Goal: Task Accomplishment & Management: Manage account settings

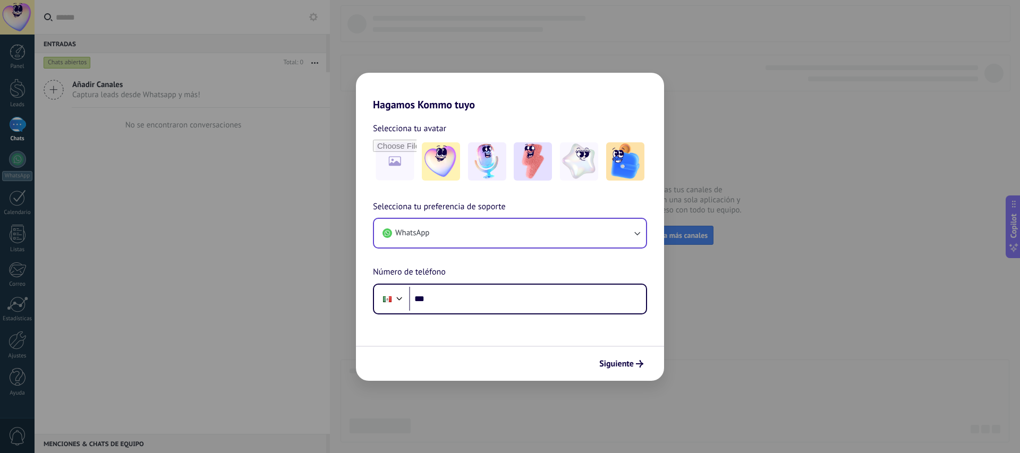
click at [424, 236] on span "WhatsApp" at bounding box center [412, 233] width 34 height 11
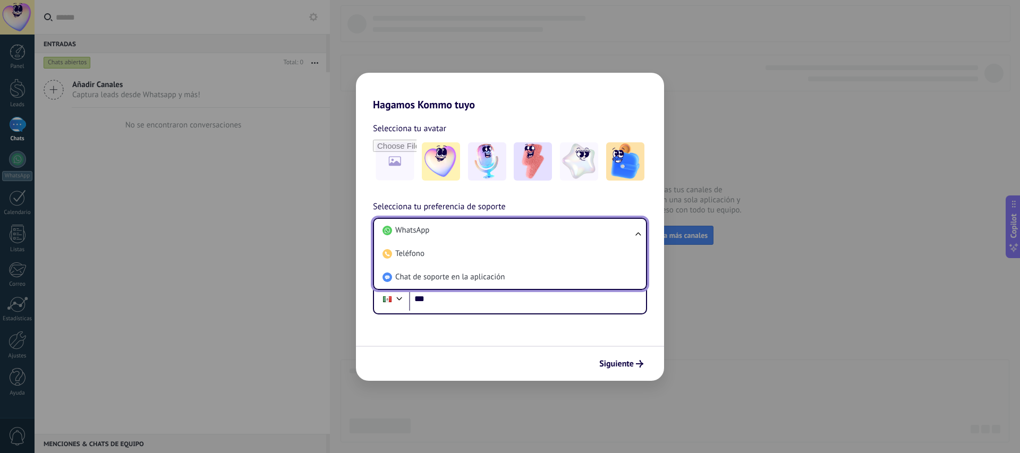
click at [454, 234] on li "WhatsApp" at bounding box center [507, 230] width 259 height 23
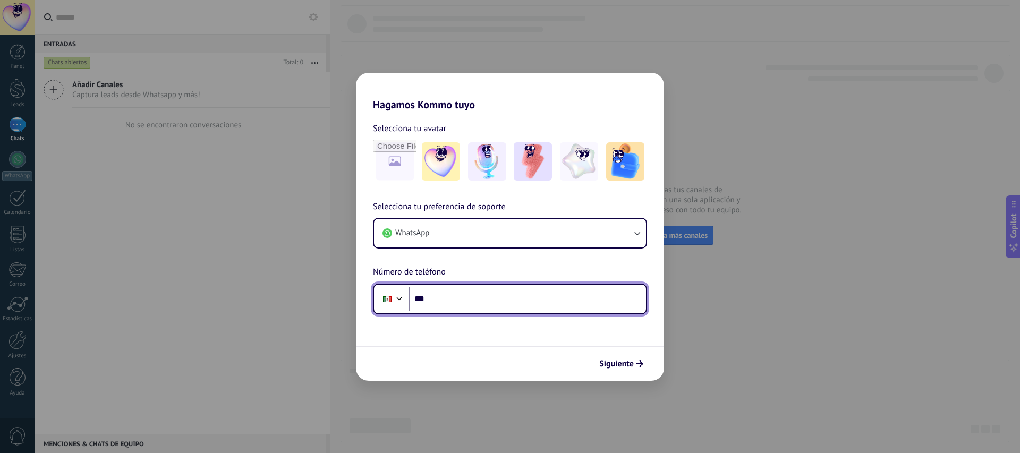
click at [450, 297] on input "***" at bounding box center [527, 299] width 237 height 24
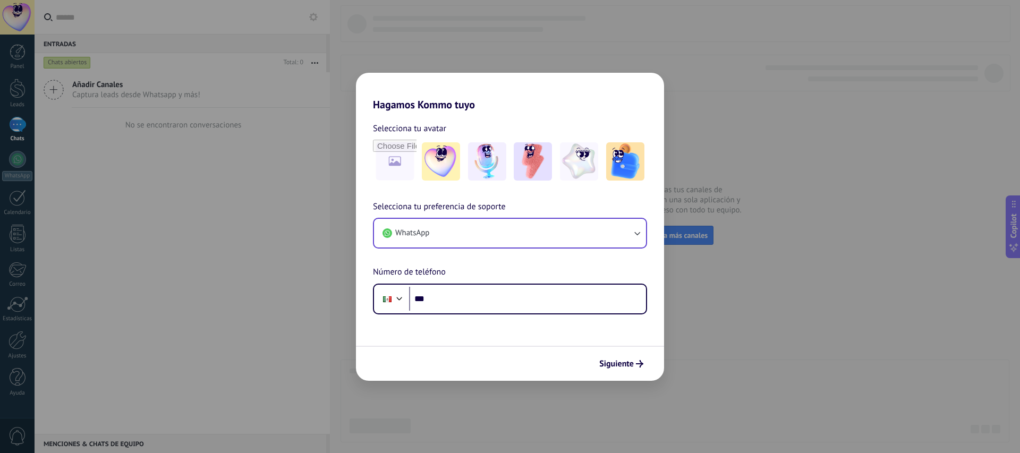
click at [517, 225] on button "WhatsApp" at bounding box center [510, 233] width 272 height 29
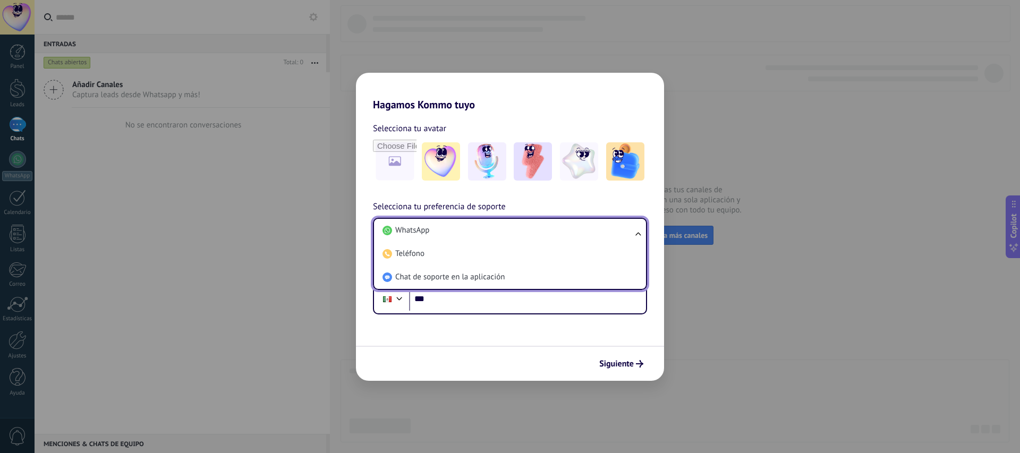
click at [543, 200] on div "Selecciona tu preferencia de soporte WhatsApp WhatsApp Teléfono Chat de soporte…" at bounding box center [510, 257] width 308 height 114
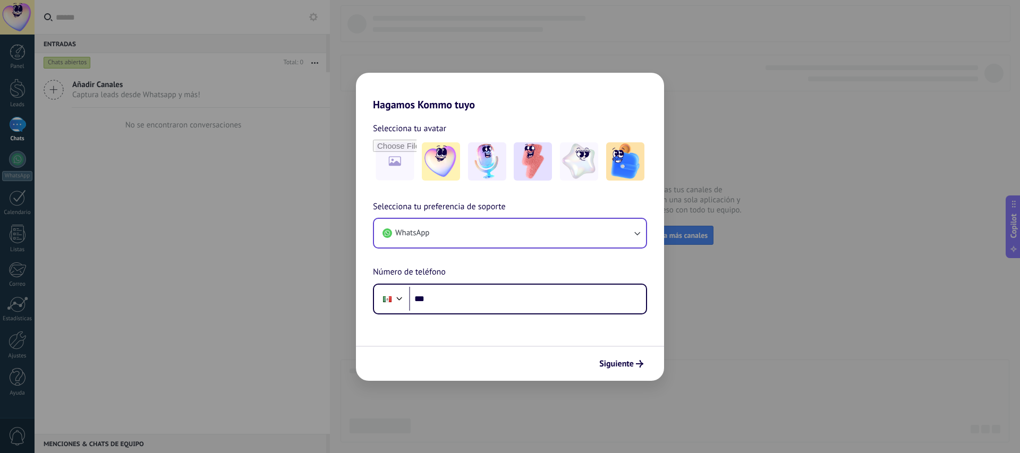
click at [491, 234] on button "WhatsApp" at bounding box center [510, 233] width 272 height 29
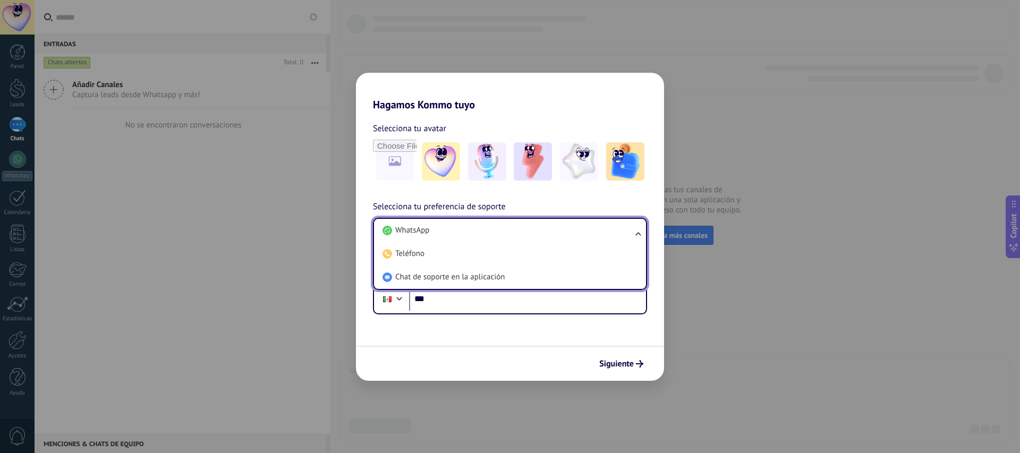
click at [799, 294] on div "Hagamos Kommo tuyo Selecciona tu avatar Selecciona tu preferencia de soporte Wh…" at bounding box center [510, 226] width 1020 height 453
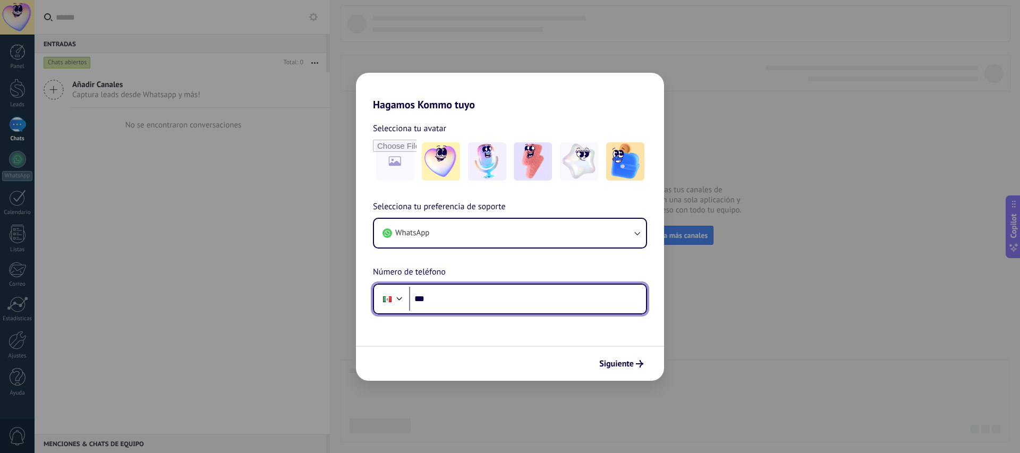
click at [493, 303] on input "***" at bounding box center [527, 299] width 237 height 24
click at [453, 299] on input "***" at bounding box center [527, 299] width 237 height 24
paste input "**********"
type input "**********"
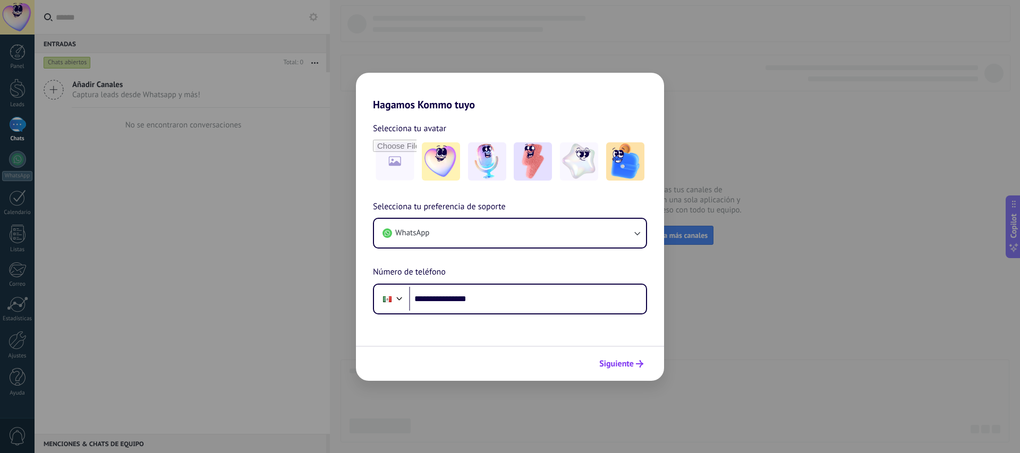
click at [610, 362] on span "Siguiente" at bounding box center [617, 363] width 35 height 7
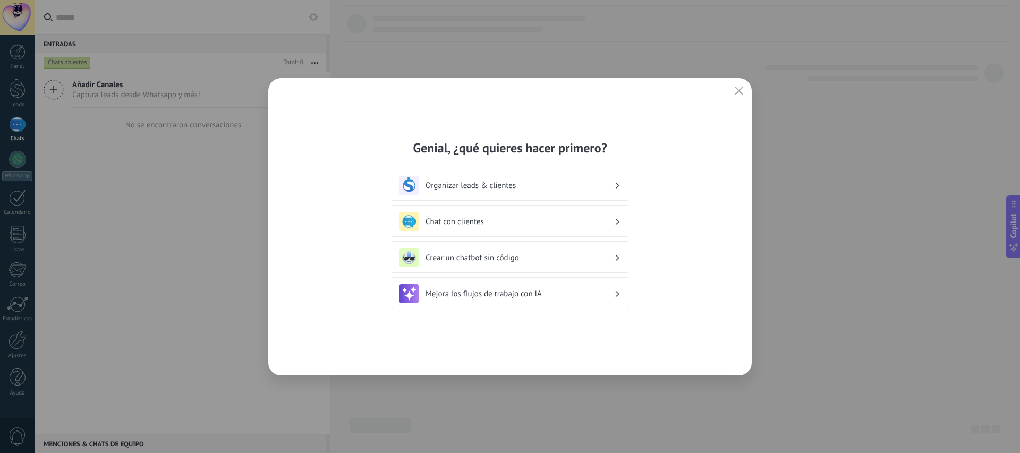
click at [490, 225] on h3 "Chat con clientes" at bounding box center [520, 222] width 189 height 10
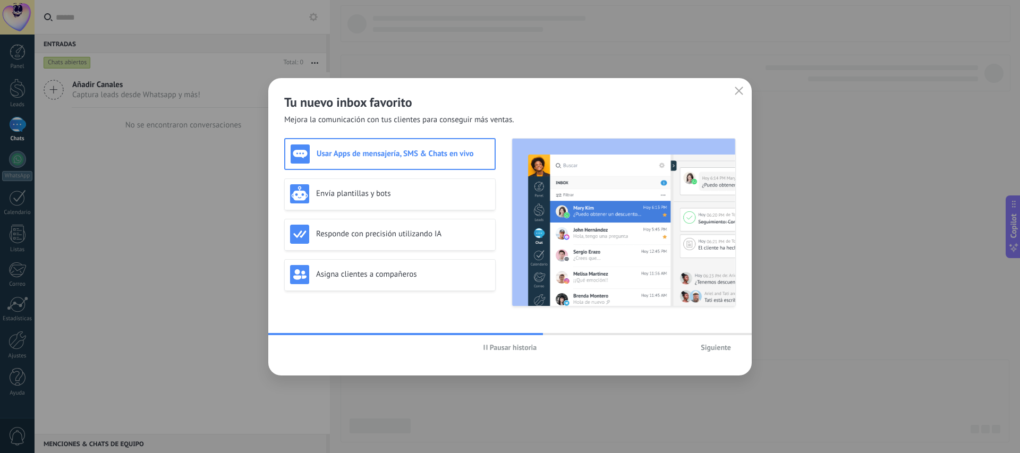
click at [487, 350] on use "button" at bounding box center [486, 347] width 4 height 5
click at [714, 348] on span "Siguiente" at bounding box center [716, 347] width 30 height 7
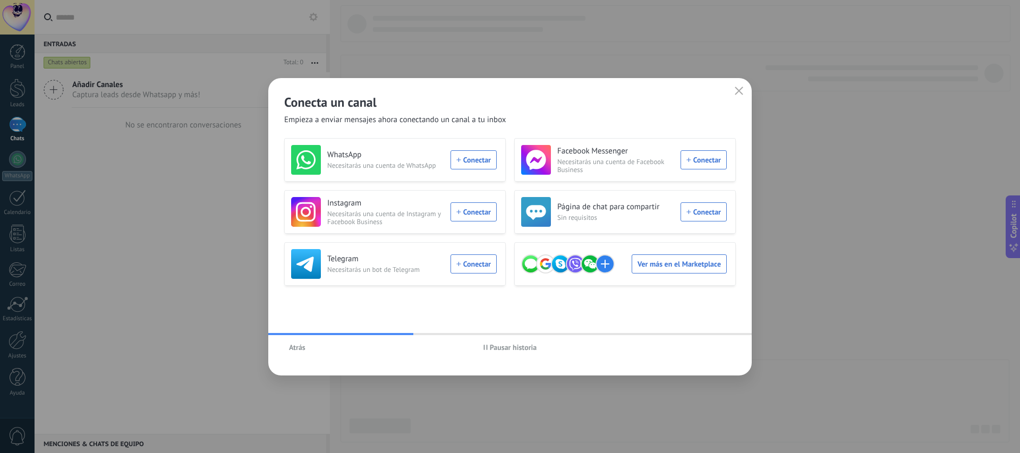
click at [513, 346] on span "Pausar historia" at bounding box center [513, 347] width 47 height 7
click at [473, 162] on div "WhatsApp Necesitarás una cuenta de WhatsApp Conectar" at bounding box center [394, 160] width 206 height 30
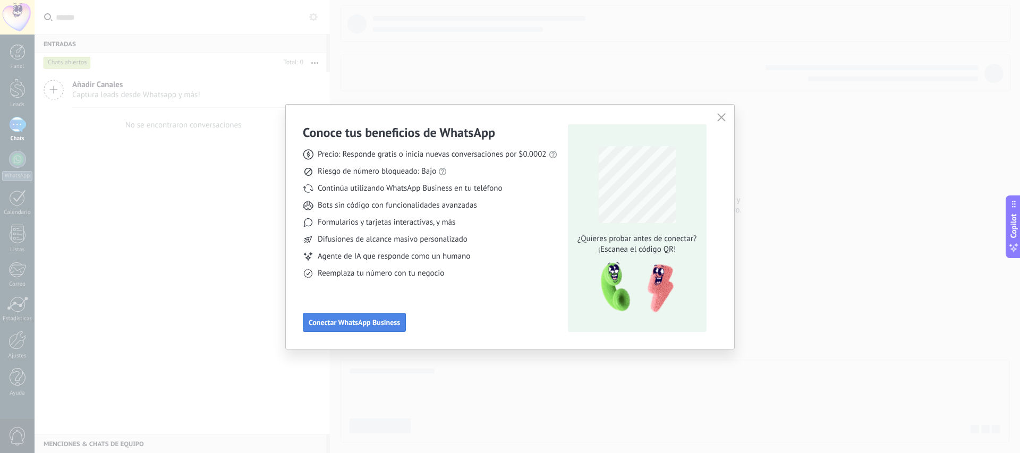
click at [364, 325] on span "Conectar WhatsApp Business" at bounding box center [354, 322] width 91 height 7
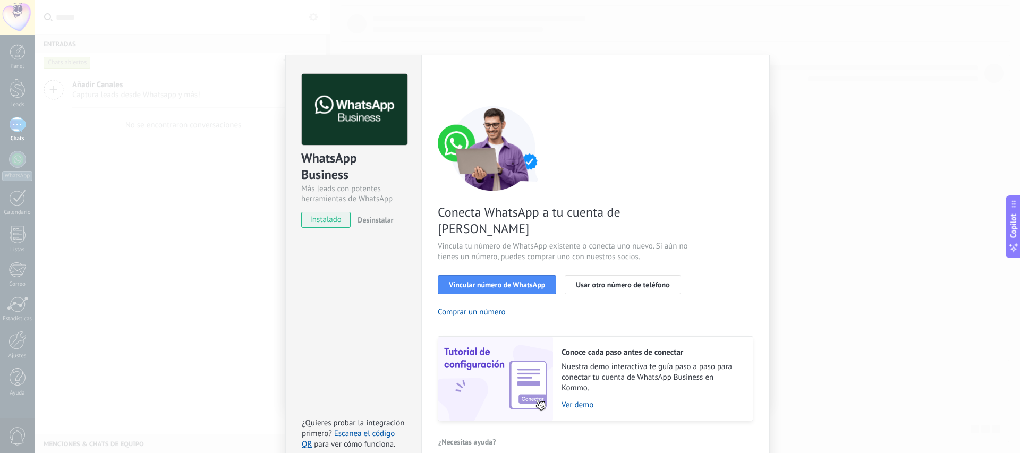
scroll to position [13, 0]
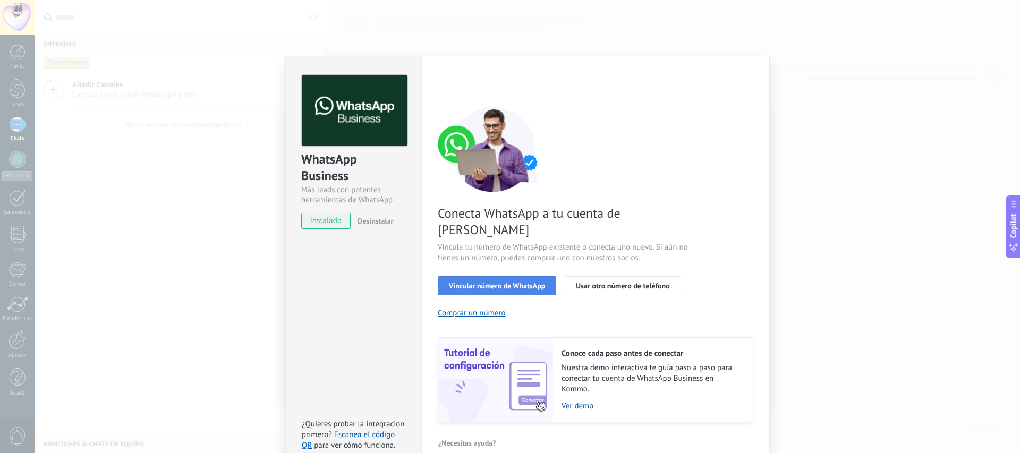
click at [509, 282] on span "Vincular número de WhatsApp" at bounding box center [497, 285] width 96 height 7
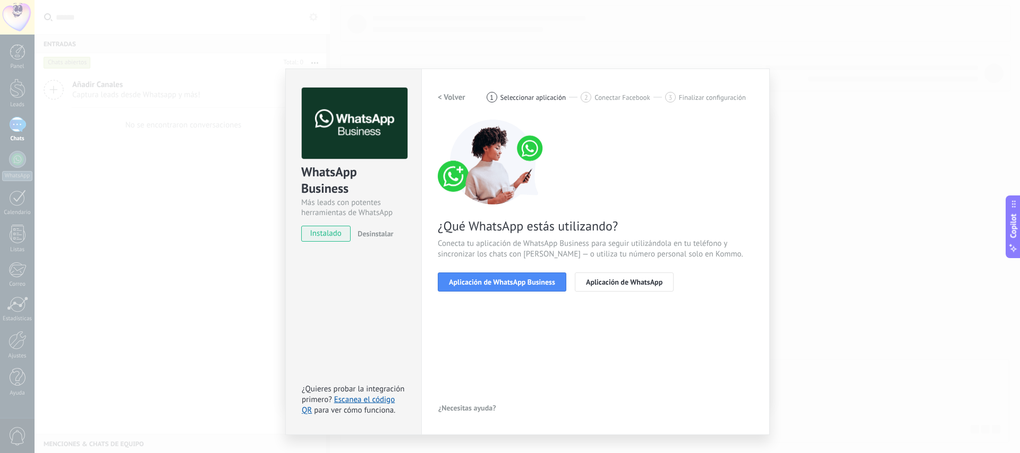
scroll to position [0, 0]
click at [538, 281] on span "Aplicación de WhatsApp Business" at bounding box center [502, 282] width 106 height 7
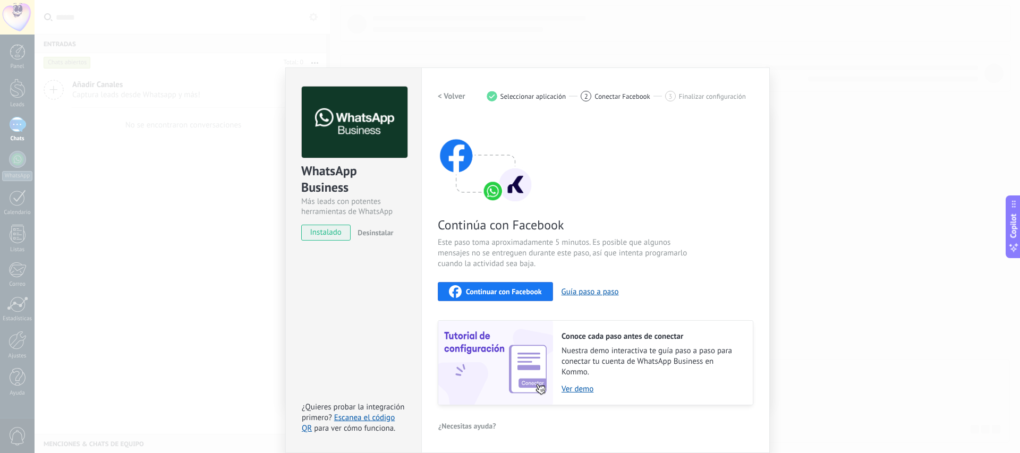
scroll to position [1, 0]
click at [490, 291] on span "Continuar con Facebook" at bounding box center [504, 292] width 76 height 7
click at [514, 292] on span "Continuar con Facebook" at bounding box center [504, 292] width 76 height 7
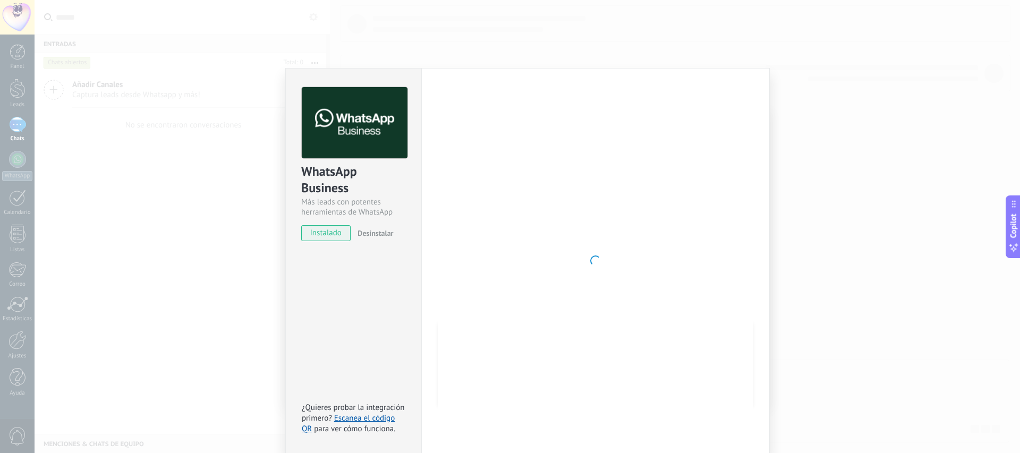
click at [644, 241] on div at bounding box center [596, 261] width 316 height 348
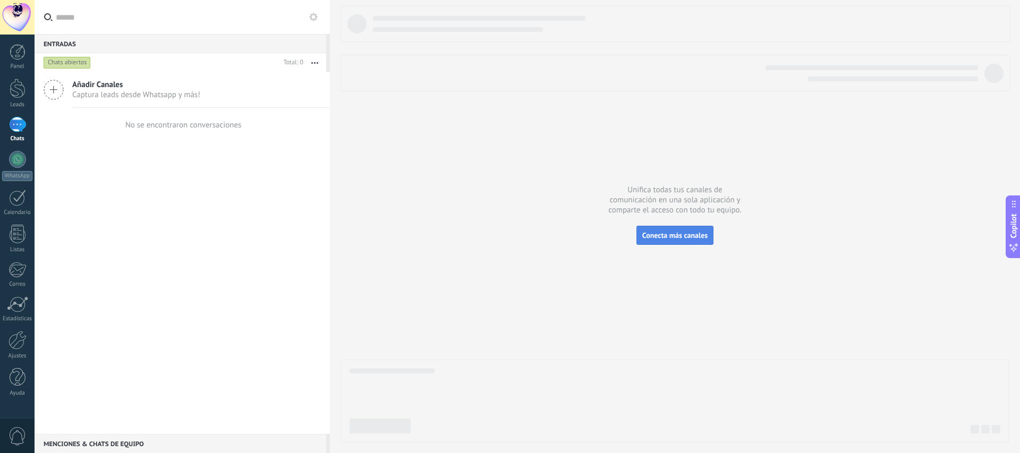
click at [675, 233] on span "Conecta más canales" at bounding box center [675, 236] width 65 height 10
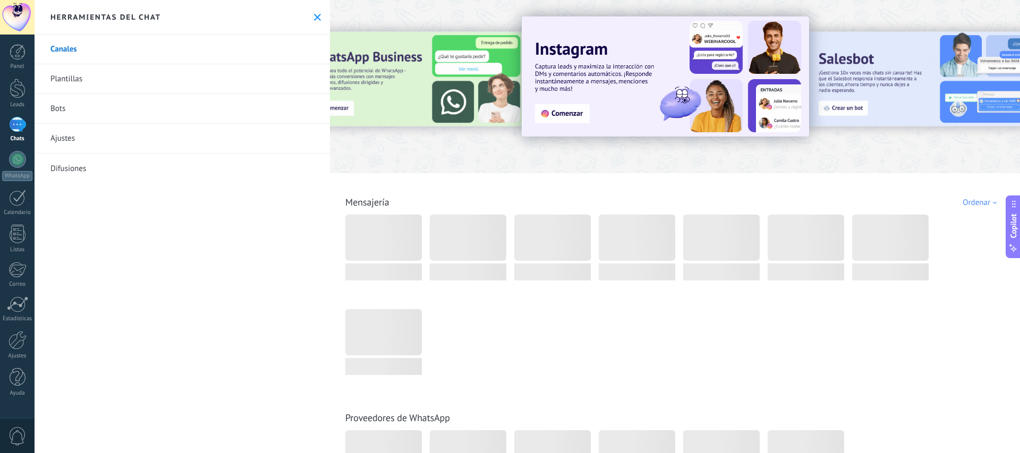
drag, startPoint x: 456, startPoint y: 75, endPoint x: 452, endPoint y: 87, distance: 11.9
click at [456, 75] on div at bounding box center [415, 86] width 233 height 96
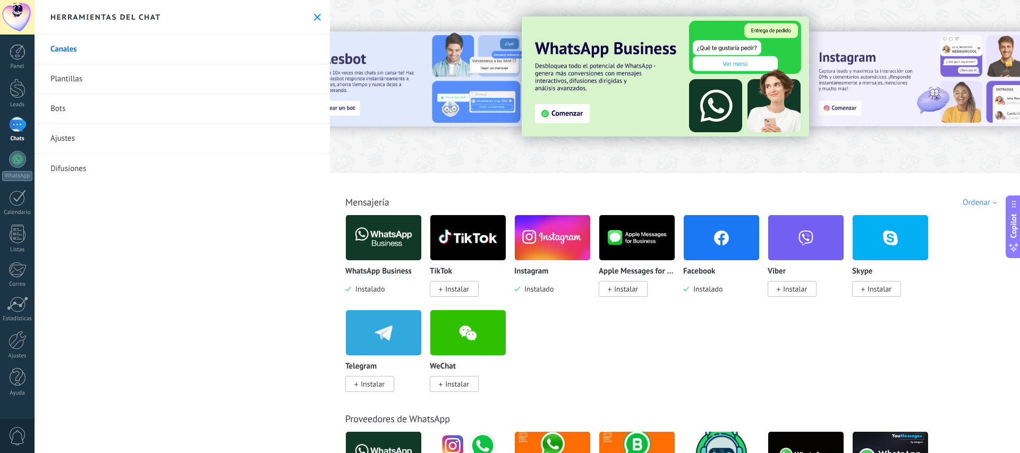
click at [456, 291] on span "Instalar" at bounding box center [457, 289] width 24 height 10
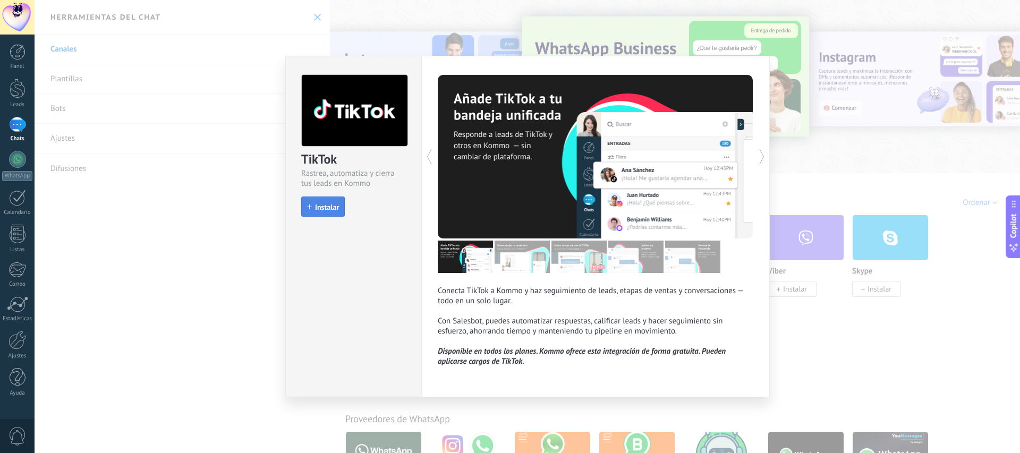
click at [330, 206] on span "Instalar" at bounding box center [327, 207] width 24 height 7
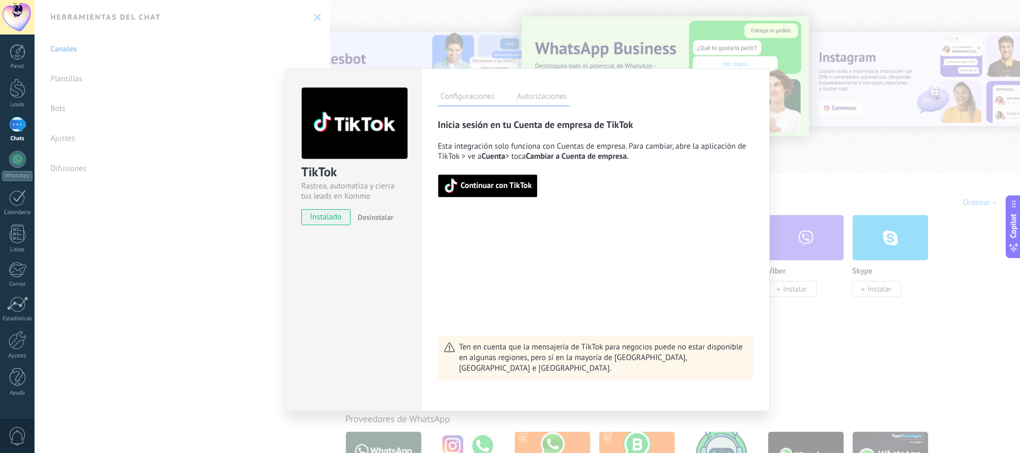
click at [503, 184] on span "Continuar con TikTok" at bounding box center [496, 185] width 71 height 7
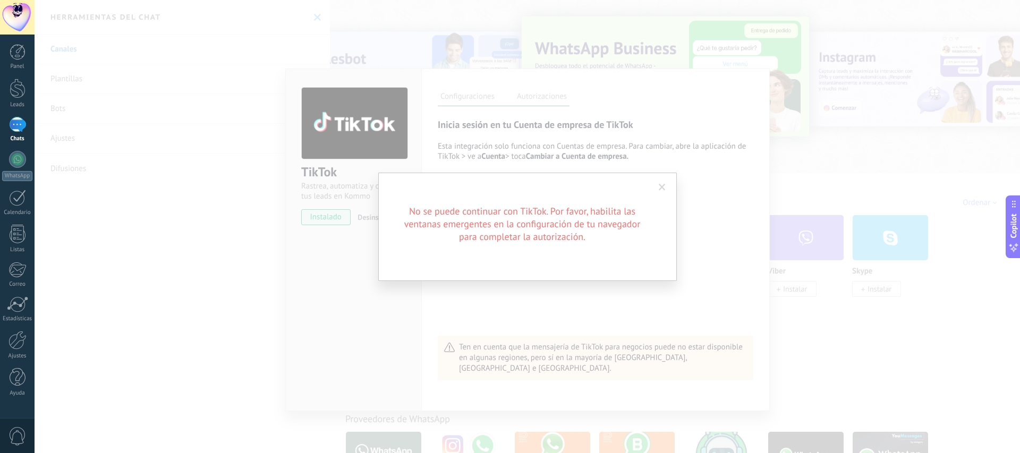
click at [663, 187] on span at bounding box center [662, 187] width 7 height 7
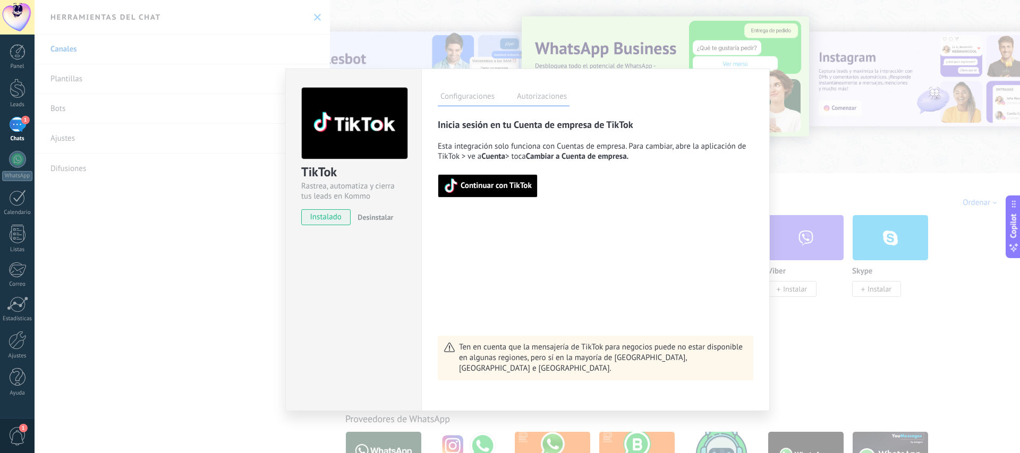
click at [492, 185] on span "Continuar con TikTok" at bounding box center [496, 185] width 71 height 7
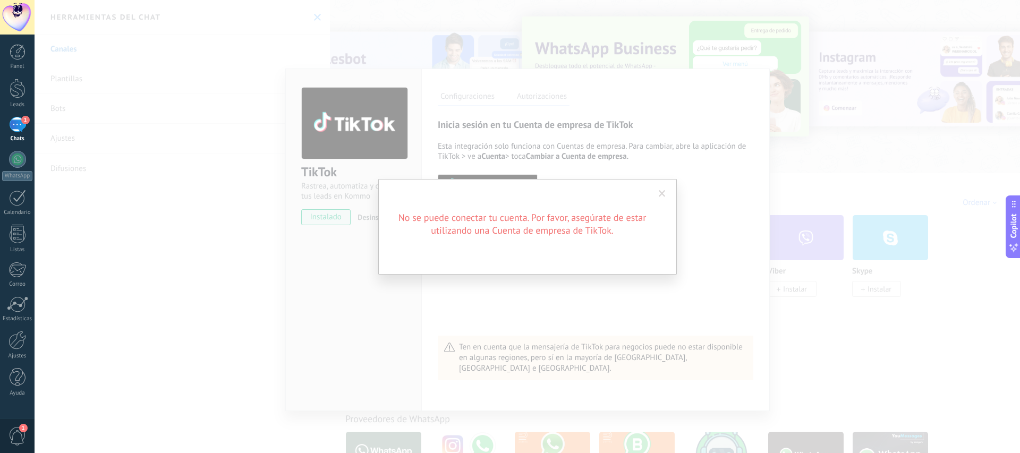
click at [662, 192] on span at bounding box center [662, 193] width 7 height 7
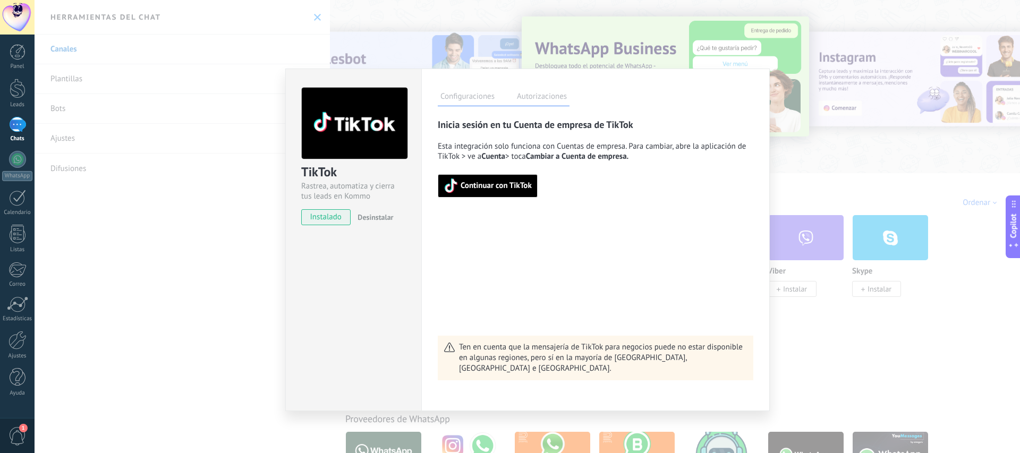
drag, startPoint x: 502, startPoint y: 183, endPoint x: 510, endPoint y: 184, distance: 7.5
click at [502, 183] on span "Continuar con TikTok" at bounding box center [496, 185] width 71 height 7
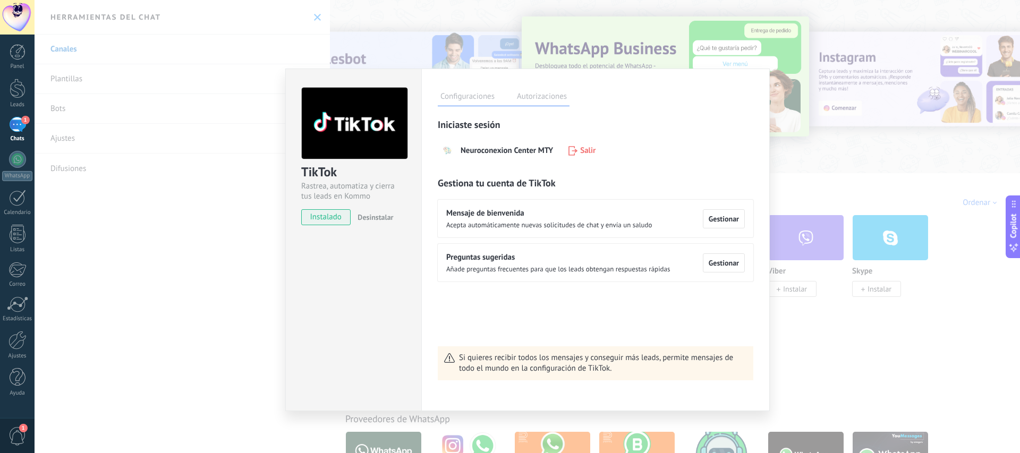
click at [837, 113] on div "TikTok Rastrea, automatiza y cierra tus leads en Kommo instalado Desinstalar Co…" at bounding box center [528, 226] width 986 height 453
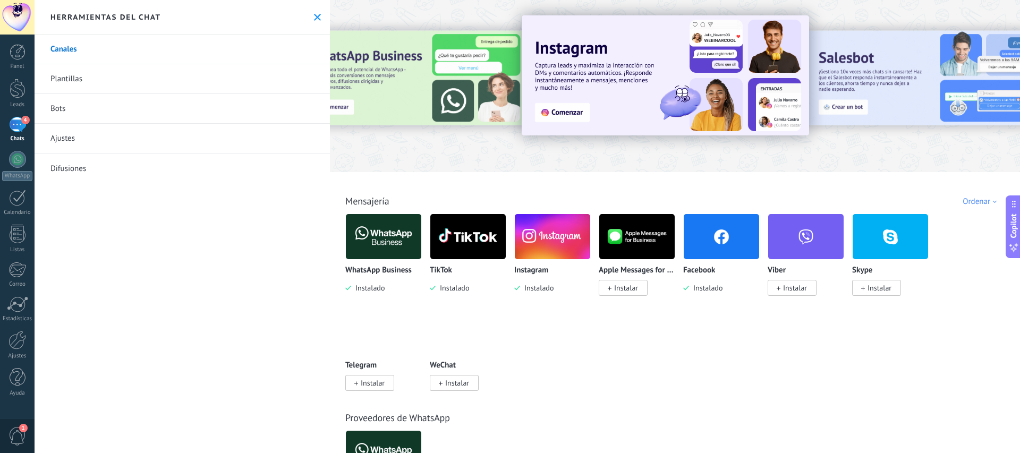
scroll to position [1, 0]
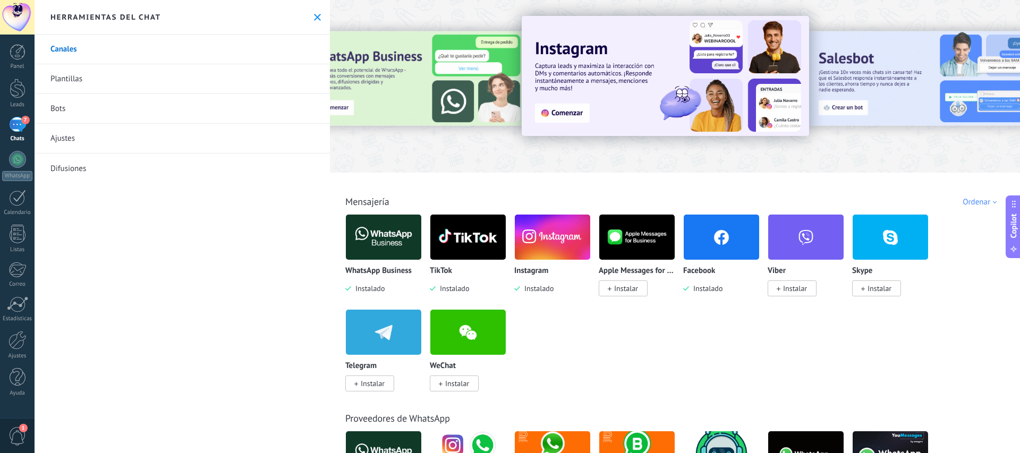
click at [13, 122] on div "7" at bounding box center [17, 124] width 17 height 15
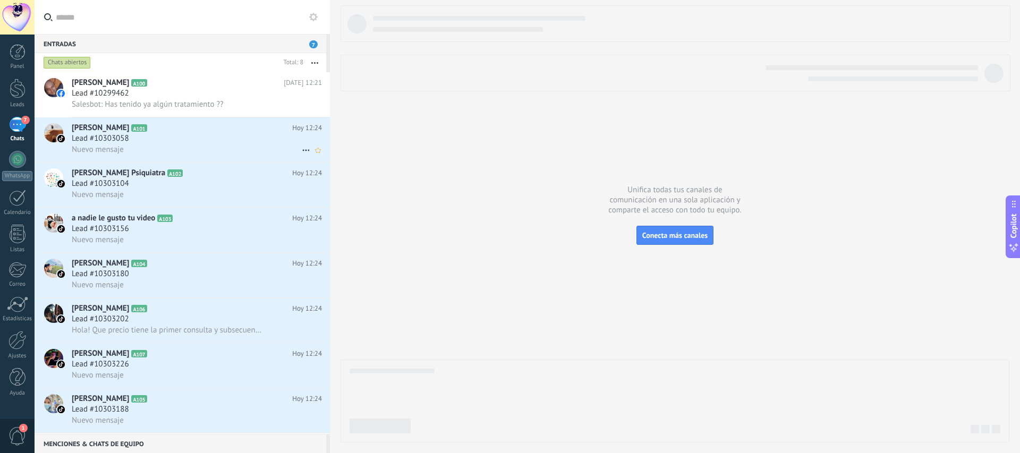
click at [170, 136] on div "Lead #10303058" at bounding box center [197, 138] width 250 height 11
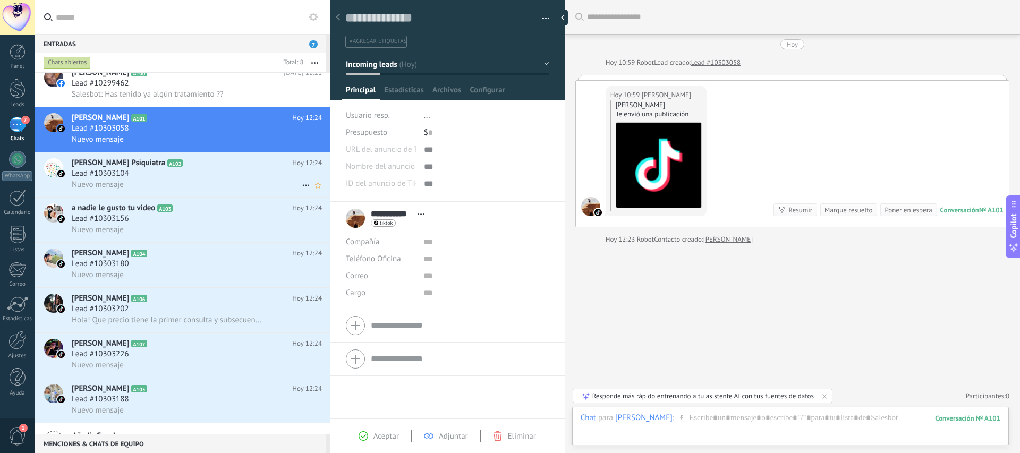
scroll to position [9, 0]
click at [191, 175] on div "Lead #10303104" at bounding box center [197, 174] width 250 height 11
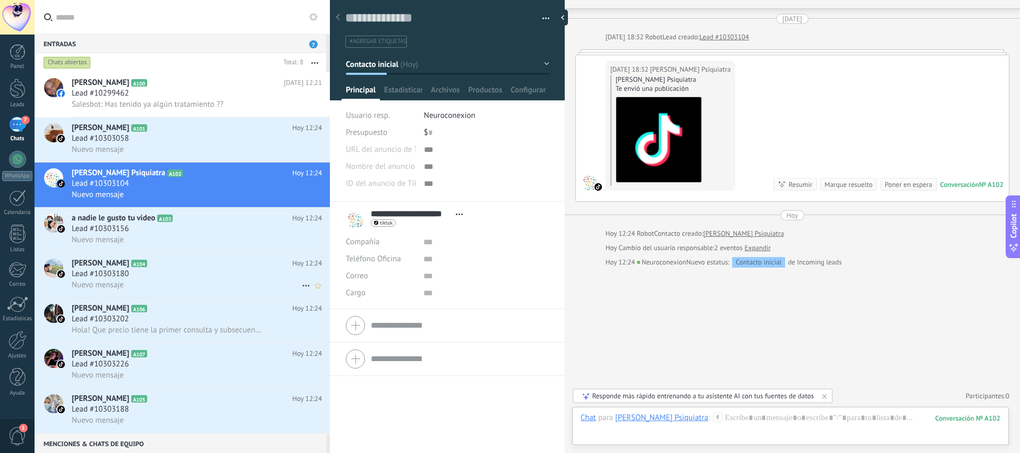
drag, startPoint x: 204, startPoint y: 262, endPoint x: 209, endPoint y: 272, distance: 11.4
click at [204, 262] on h2 "Nereyda GaRu A104" at bounding box center [182, 263] width 221 height 11
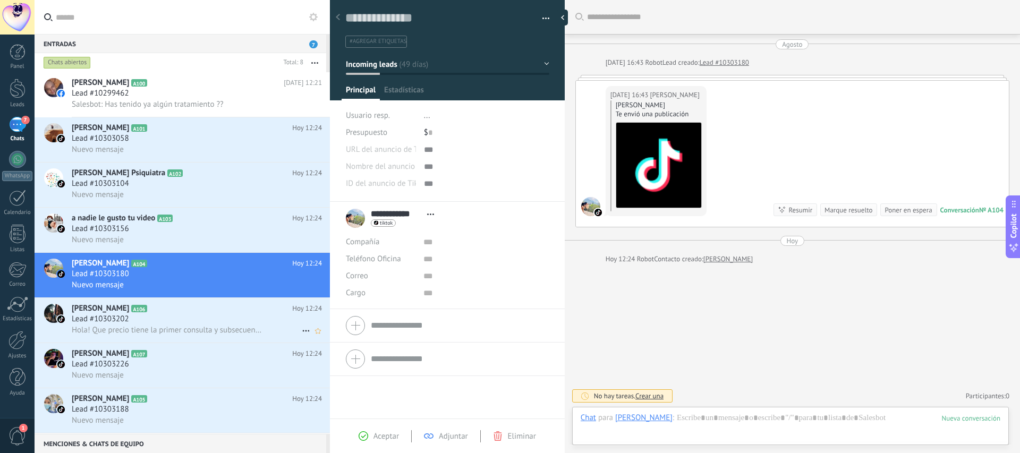
click at [192, 319] on div "Lead #10303202" at bounding box center [197, 319] width 250 height 11
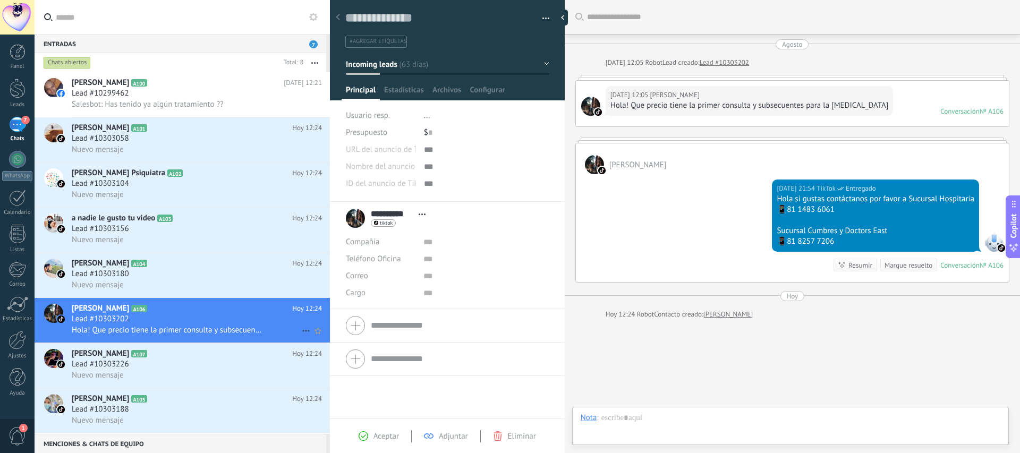
scroll to position [63, 0]
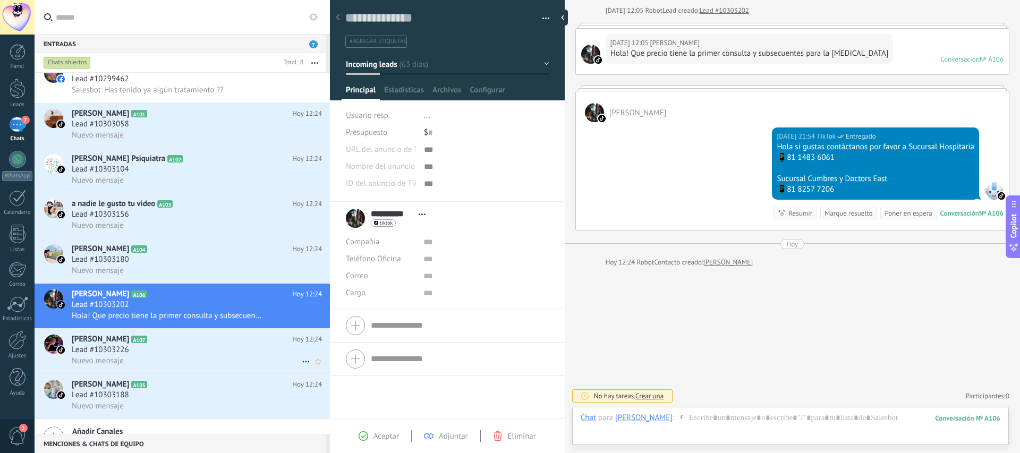
drag, startPoint x: 191, startPoint y: 354, endPoint x: 189, endPoint y: 366, distance: 12.4
click at [191, 354] on div "Lead #10303226" at bounding box center [197, 350] width 250 height 11
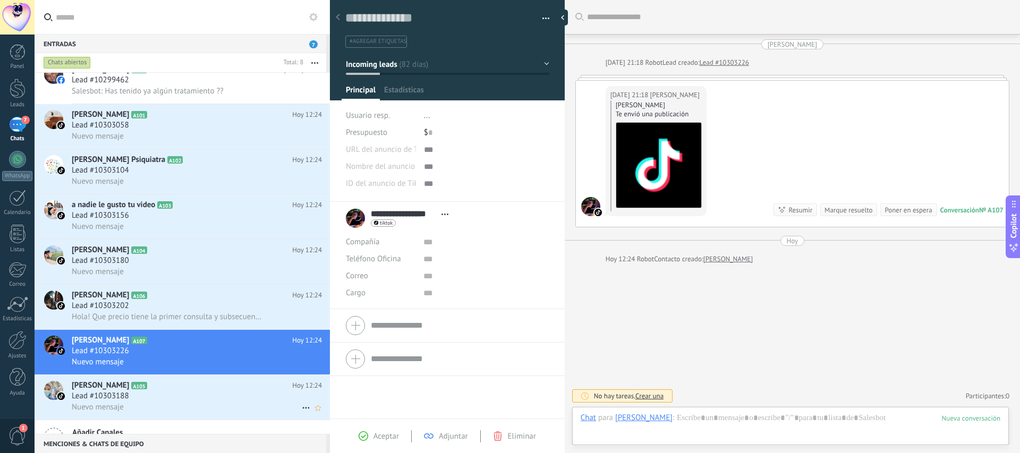
scroll to position [16, 0]
click at [175, 394] on div "Lead #10303188" at bounding box center [197, 396] width 250 height 11
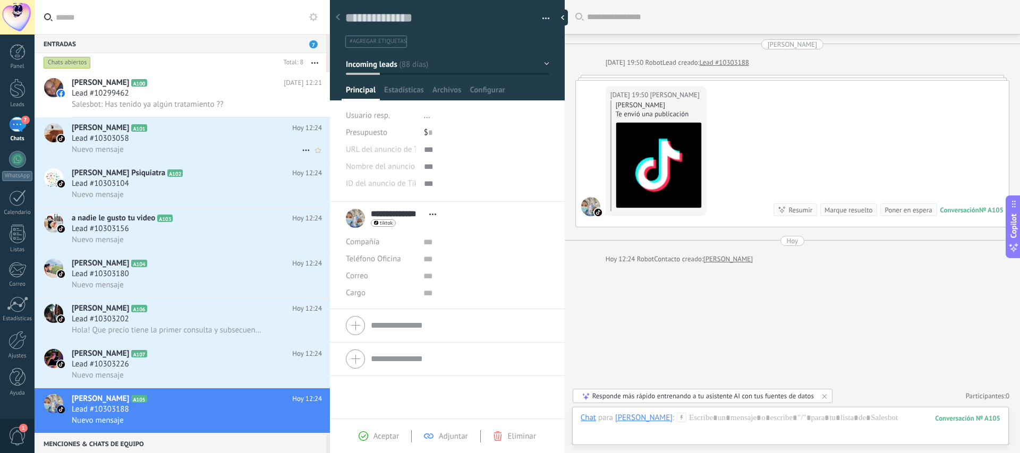
scroll to position [-1, 0]
click at [176, 148] on div "Nuevo mensaje" at bounding box center [197, 149] width 250 height 11
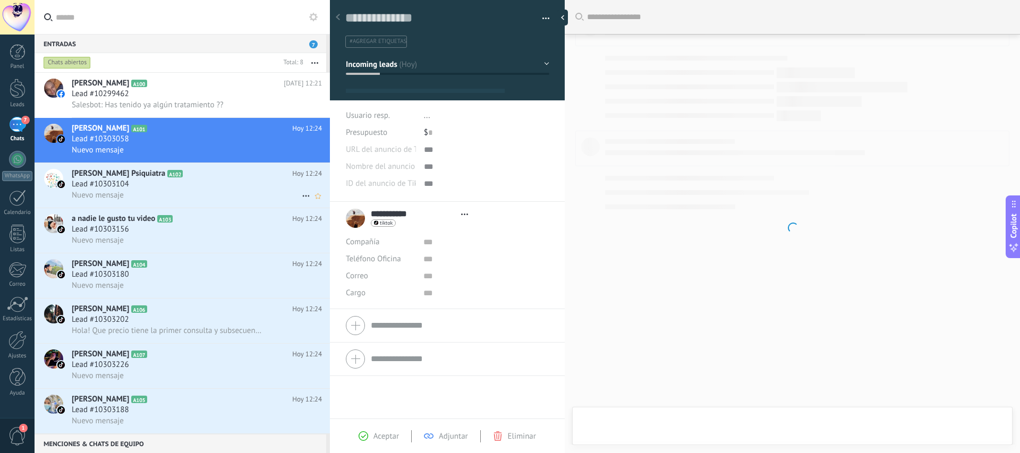
type textarea "**********"
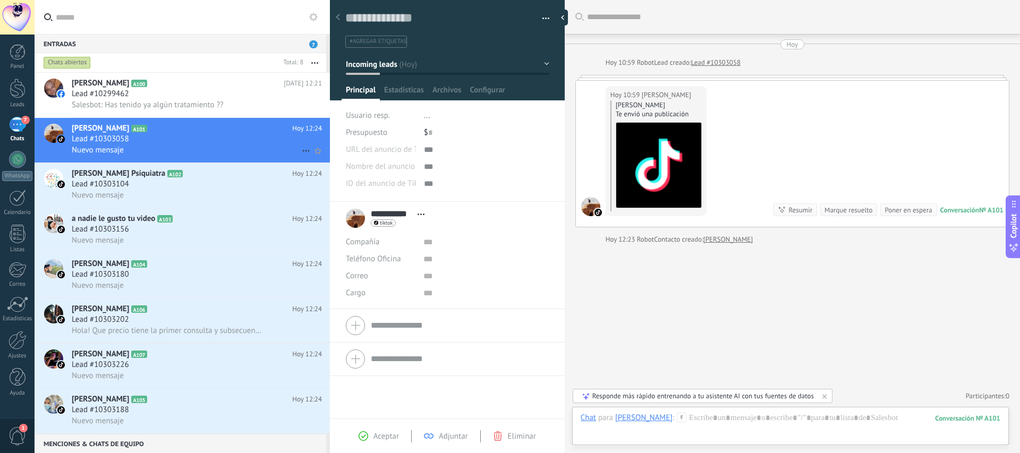
scroll to position [2, 0]
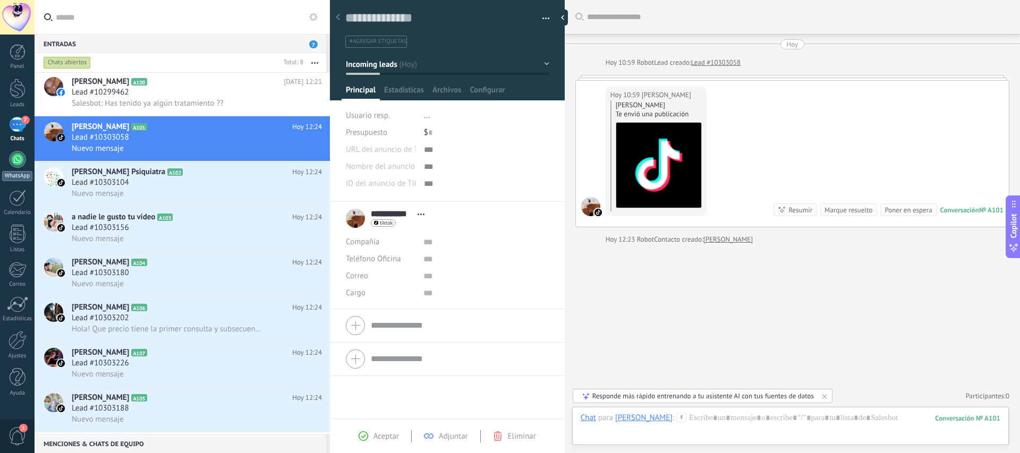
click at [19, 163] on div at bounding box center [17, 159] width 17 height 17
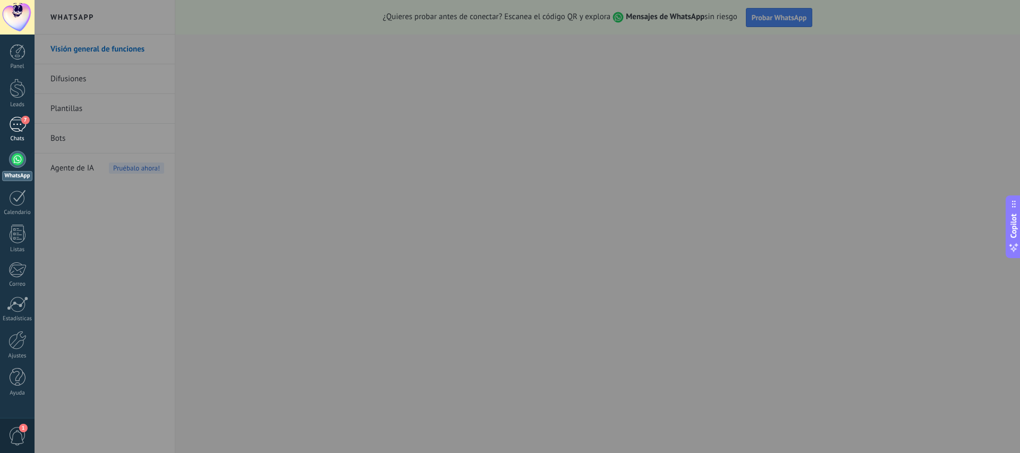
click at [16, 129] on div "7" at bounding box center [17, 124] width 17 height 15
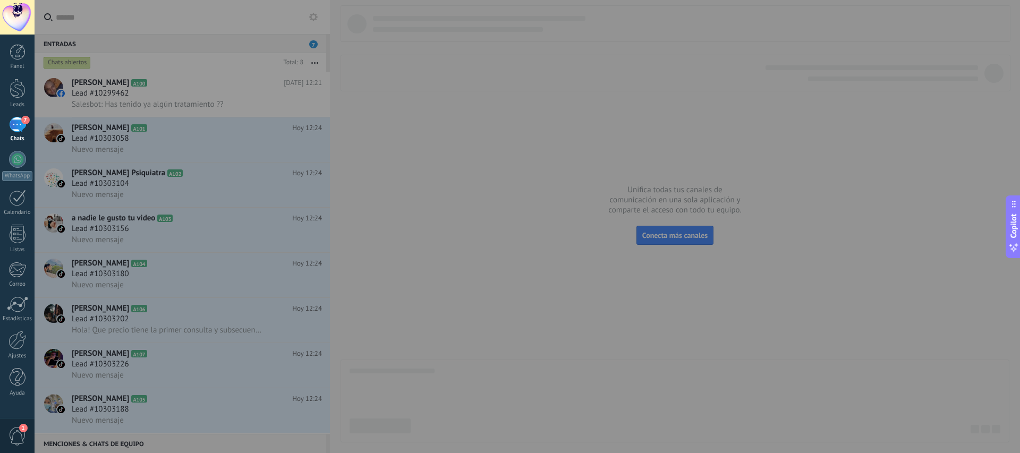
click at [530, 115] on div at bounding box center [545, 226] width 1020 height 453
click at [640, 178] on div at bounding box center [545, 226] width 1020 height 453
click at [554, 153] on div at bounding box center [545, 226] width 1020 height 453
drag, startPoint x: 192, startPoint y: 115, endPoint x: 148, endPoint y: 97, distance: 47.4
click at [192, 115] on div at bounding box center [545, 226] width 1020 height 453
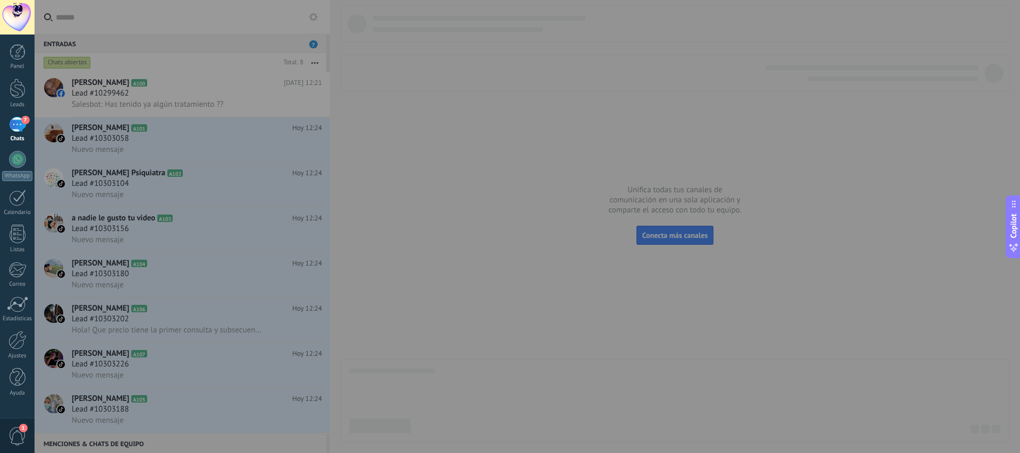
click at [12, 123] on div "7" at bounding box center [17, 124] width 17 height 15
click at [19, 51] on div at bounding box center [18, 52] width 16 height 16
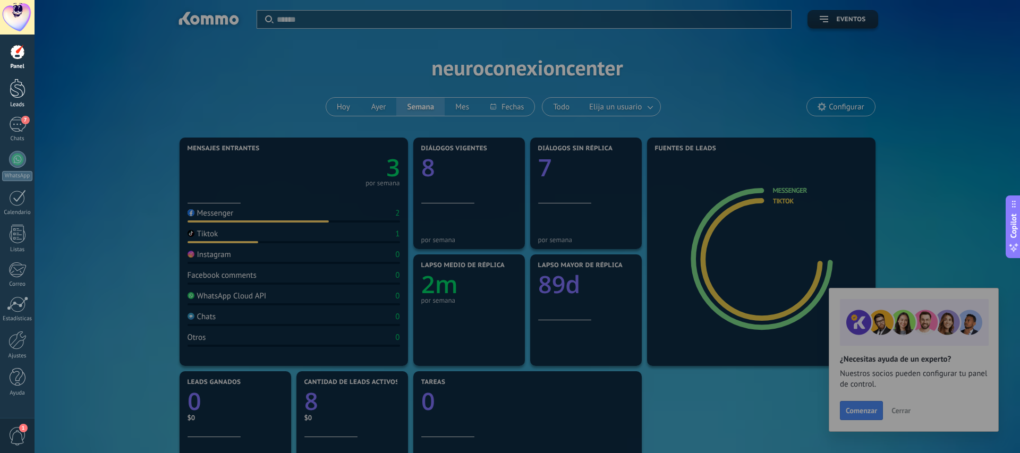
click at [17, 87] on div at bounding box center [18, 89] width 16 height 20
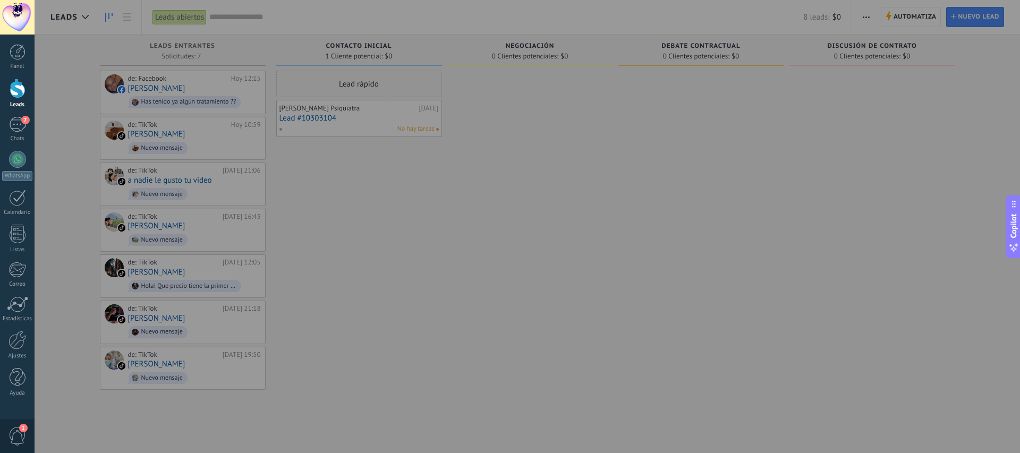
click at [599, 148] on div at bounding box center [545, 226] width 1020 height 453
click at [551, 97] on div at bounding box center [545, 226] width 1020 height 453
click at [19, 78] on div "Panel Leads 7 Chats WhatsApp Clientes" at bounding box center [17, 226] width 35 height 364
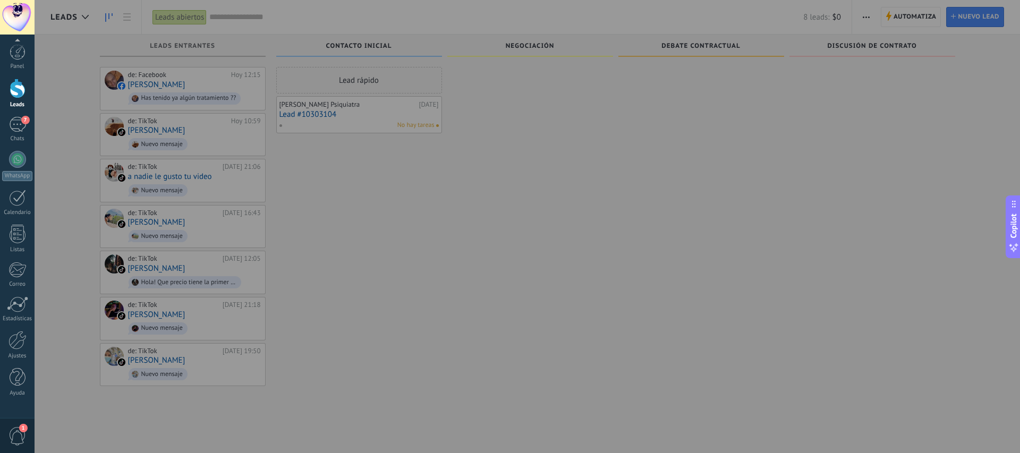
click at [18, 114] on div "Panel Leads 7 Chats WhatsApp Clientes" at bounding box center [17, 226] width 35 height 364
click at [18, 124] on div "7" at bounding box center [17, 124] width 17 height 15
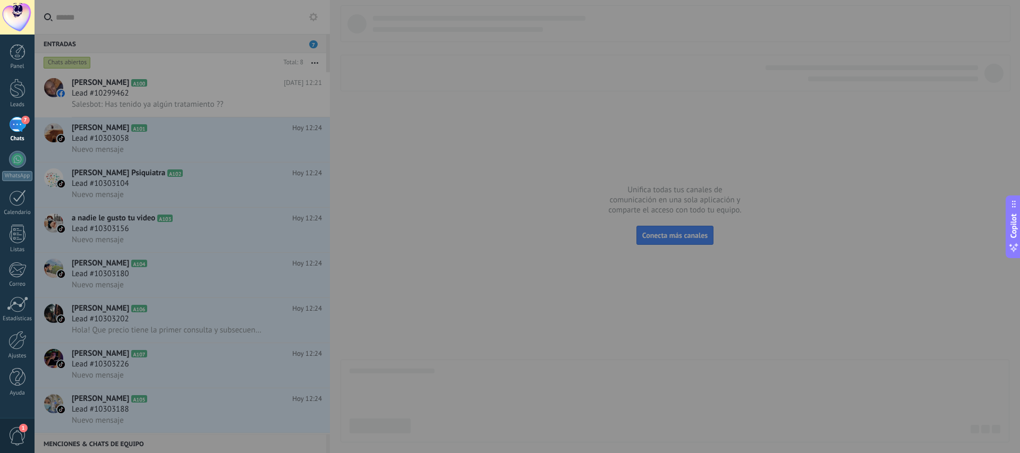
click at [19, 11] on div at bounding box center [17, 17] width 35 height 35
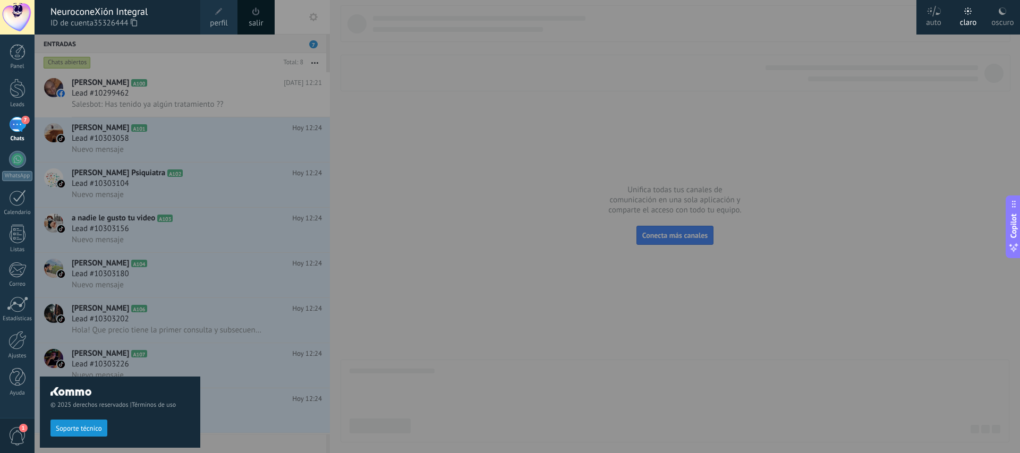
click at [311, 85] on div at bounding box center [545, 226] width 1020 height 453
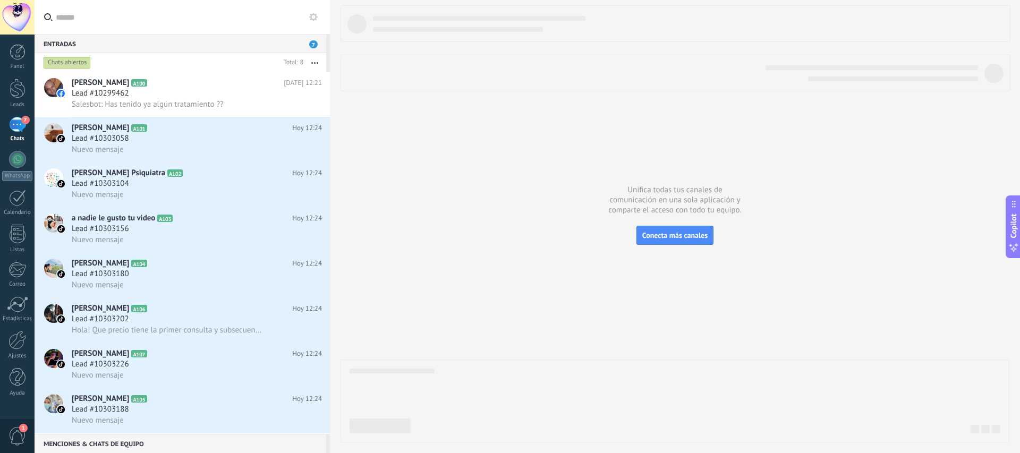
click at [20, 125] on div "7" at bounding box center [17, 124] width 17 height 15
click at [20, 20] on div at bounding box center [17, 17] width 35 height 35
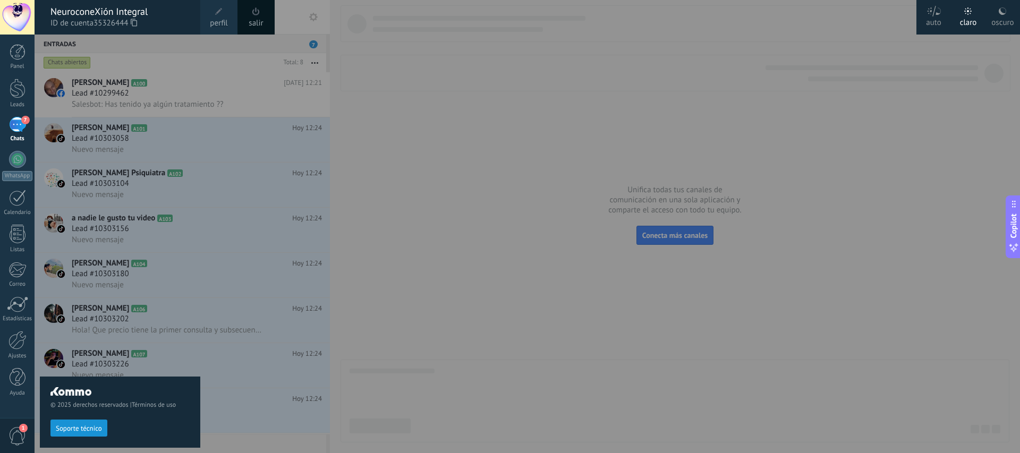
click at [17, 434] on span "1" at bounding box center [18, 436] width 18 height 19
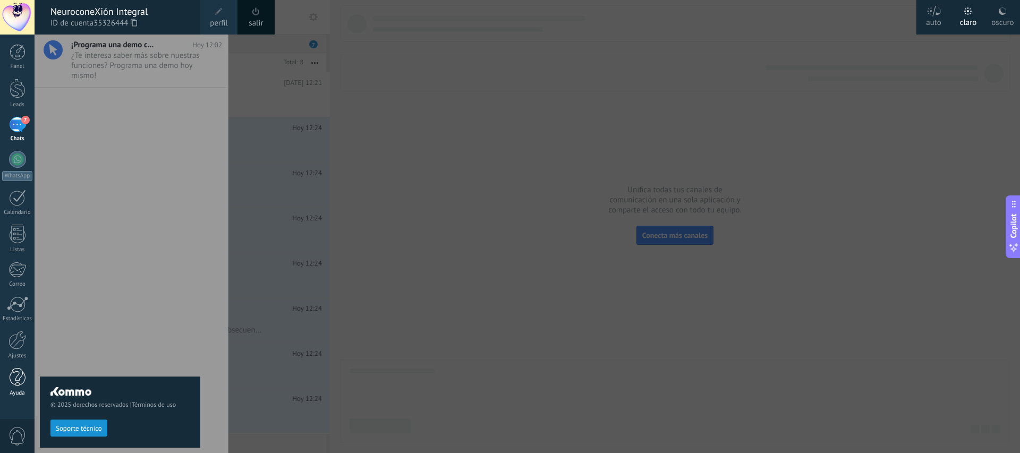
click at [14, 389] on link "Ayuda" at bounding box center [17, 382] width 35 height 29
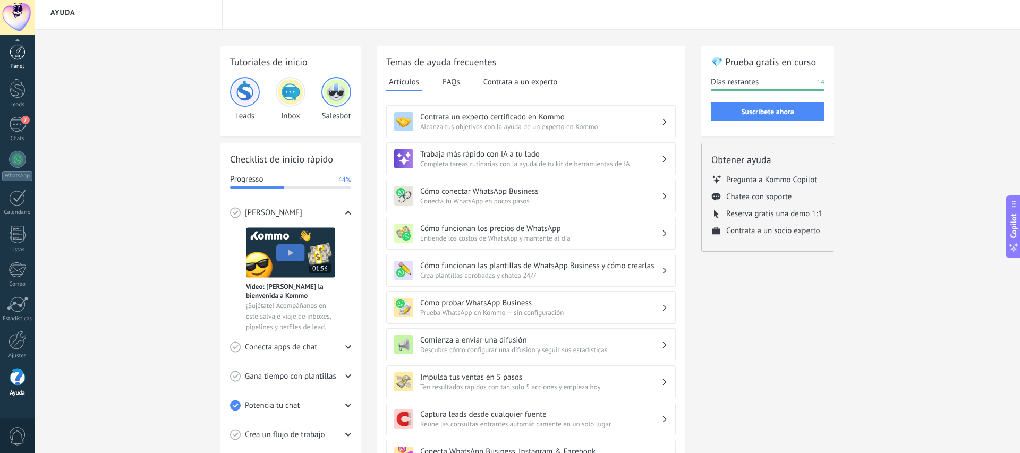
scroll to position [8, 0]
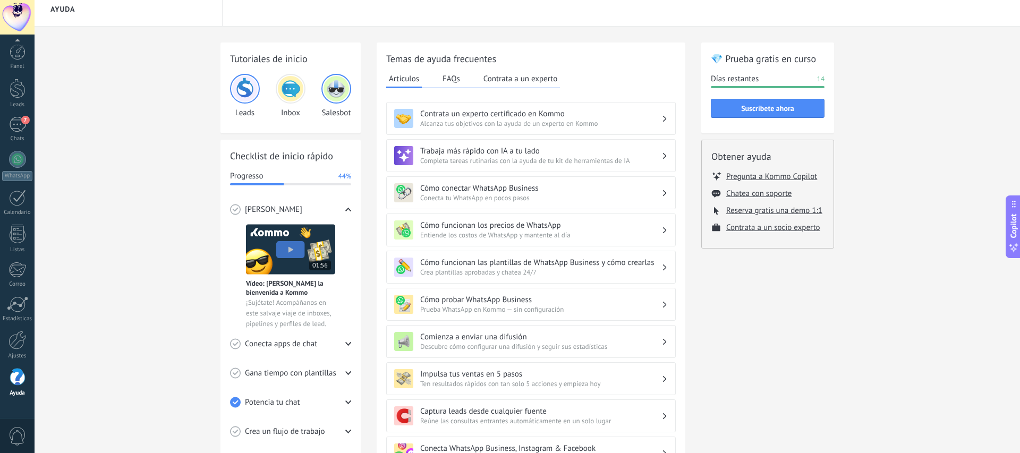
click at [24, 19] on div at bounding box center [17, 17] width 35 height 35
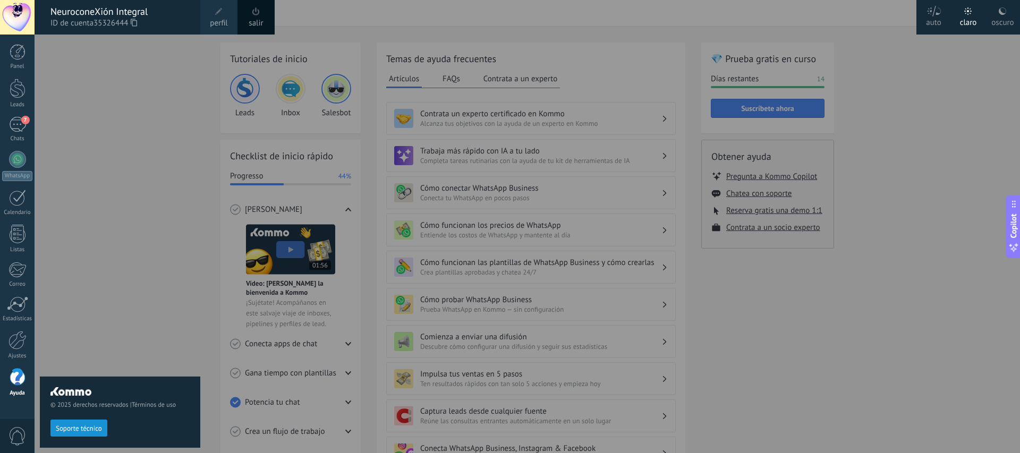
click at [103, 111] on div "© 2025 derechos reservados | Términos de uso Soporte técnico" at bounding box center [120, 244] width 161 height 419
click at [18, 450] on div "0" at bounding box center [17, 435] width 35 height 35
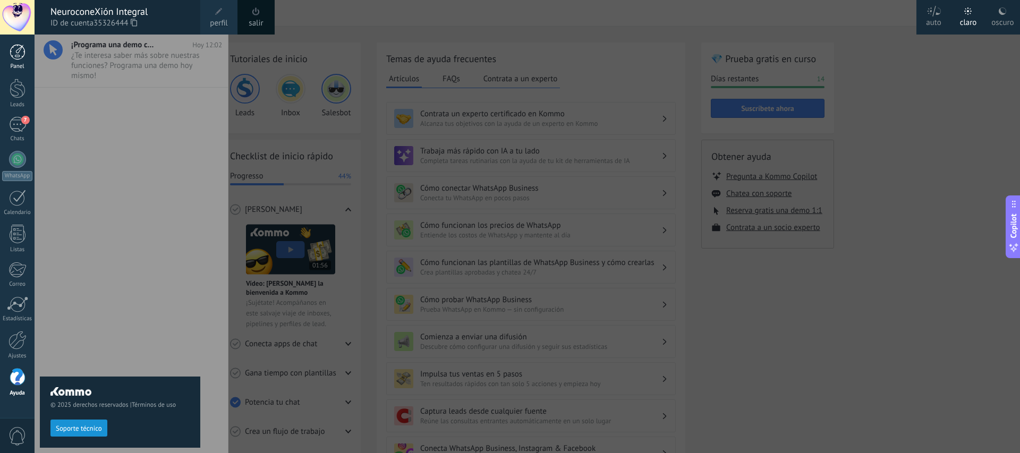
click at [19, 53] on div at bounding box center [18, 52] width 16 height 16
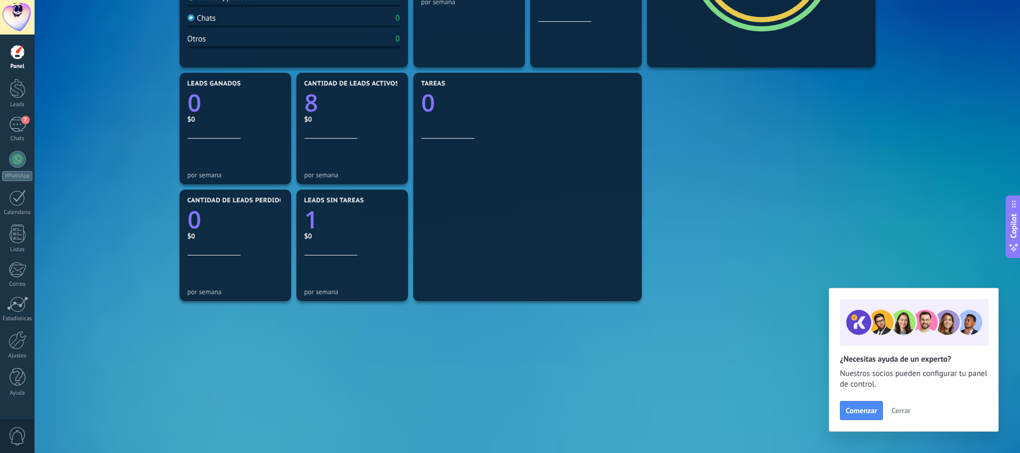
scroll to position [299, 0]
drag, startPoint x: 903, startPoint y: 412, endPoint x: 897, endPoint y: 411, distance: 5.3
click at [903, 412] on span "Cerrar" at bounding box center [901, 410] width 19 height 7
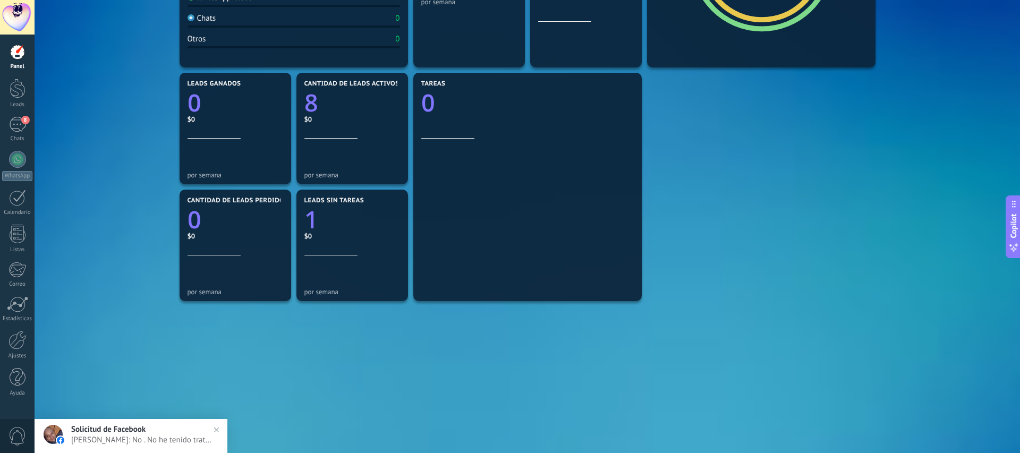
click at [167, 443] on span "Antonio Martinez: No . No he tenido tratamiento" at bounding box center [141, 440] width 141 height 10
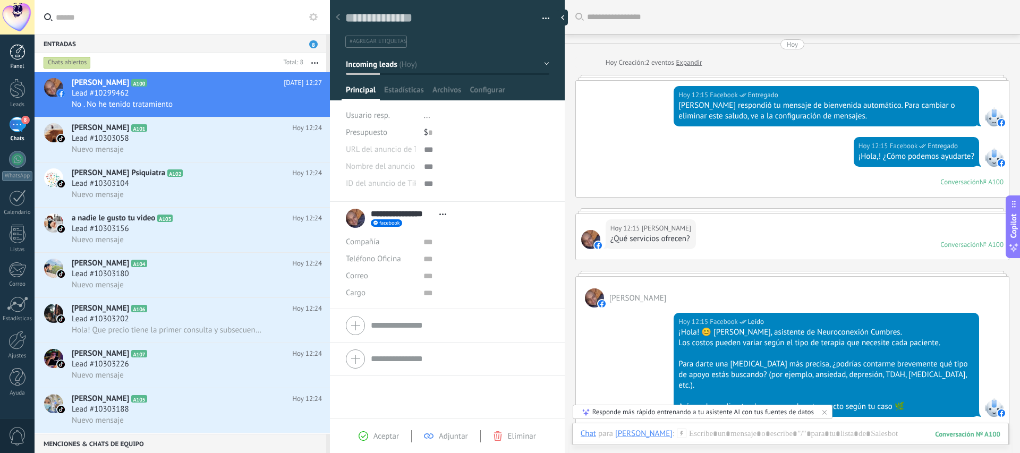
click at [15, 52] on div at bounding box center [18, 52] width 16 height 16
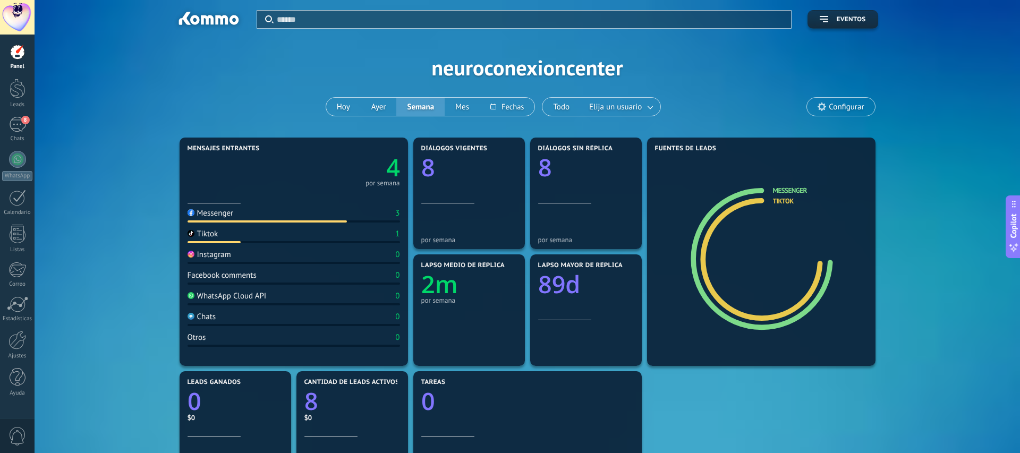
click at [837, 109] on span "Configurar" at bounding box center [846, 107] width 35 height 9
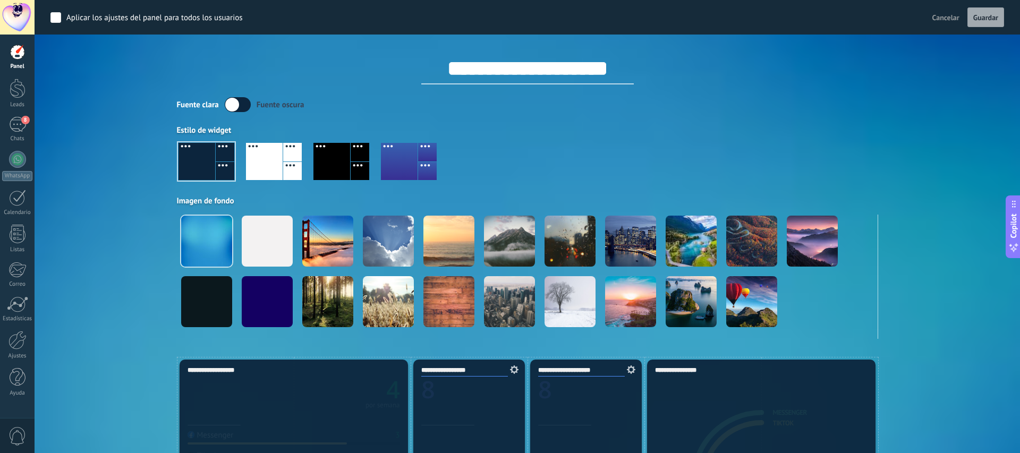
click at [802, 98] on div "Fuente clara Fuente oscura" at bounding box center [528, 104] width 702 height 15
click at [18, 52] on div at bounding box center [18, 52] width 16 height 16
click at [54, 128] on div "Aplicar Eventos neuroconexioncenter Hoy Ayer Semana Mes Todo Elija un usuario C…" at bounding box center [527, 178] width 954 height 357
click at [992, 21] on span "Guardar" at bounding box center [986, 17] width 25 height 7
click at [110, 49] on div "Aplicar Eventos neuroconexioncenter Hoy Ayer Semana Mes Todo Elija un usuario C…" at bounding box center [527, 178] width 954 height 357
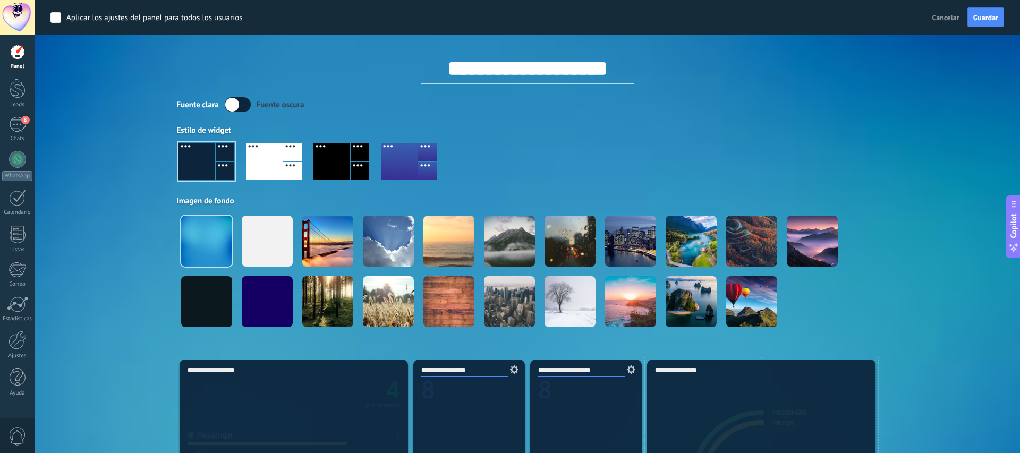
click at [56, 30] on div "Aplicar los ajustes del panel para todos los usuarios Cancelar Guardar" at bounding box center [528, 17] width 986 height 35
drag, startPoint x: 16, startPoint y: 24, endPoint x: 19, endPoint y: 44, distance: 19.8
click at [16, 26] on div at bounding box center [17, 17] width 35 height 35
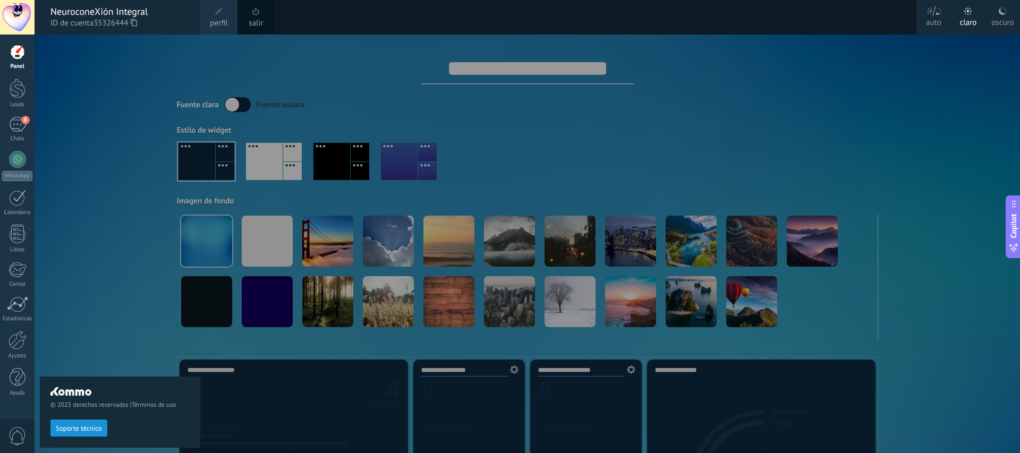
click at [15, 59] on div at bounding box center [18, 52] width 16 height 16
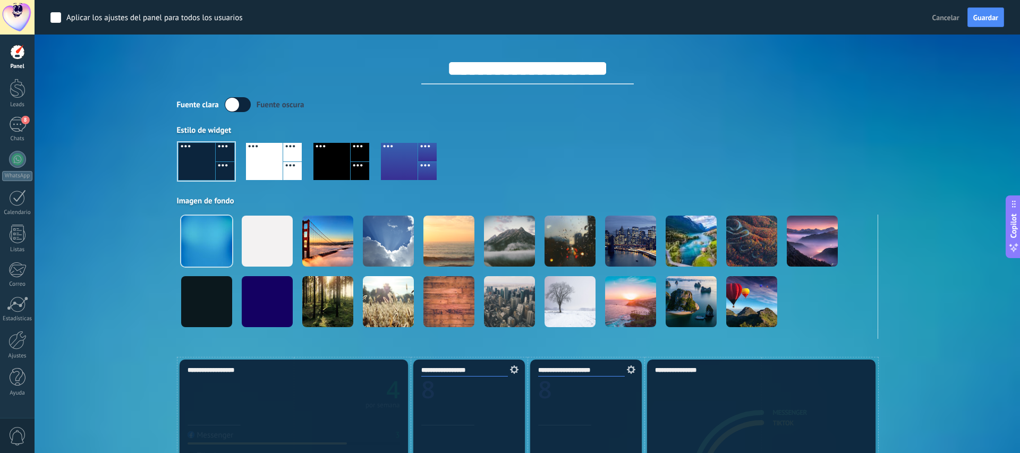
click at [15, 59] on div at bounding box center [18, 52] width 16 height 16
click at [16, 85] on div at bounding box center [18, 89] width 16 height 20
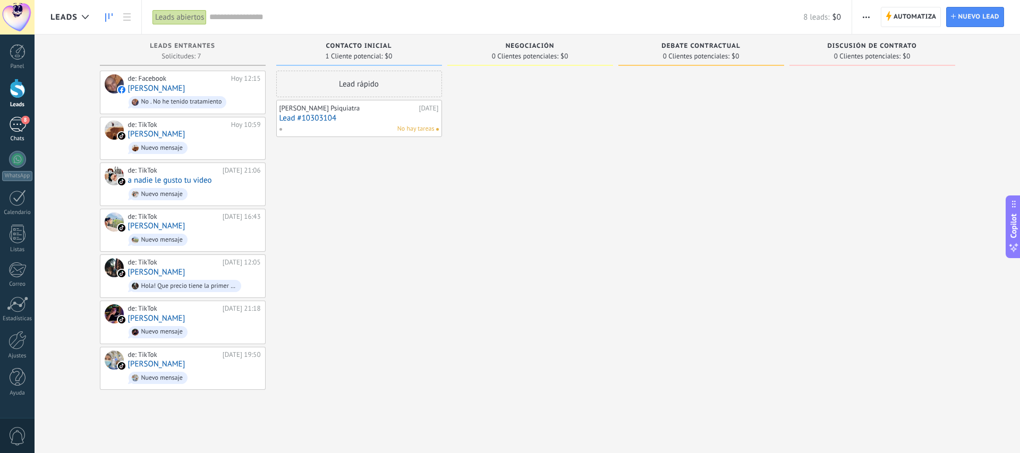
click at [14, 123] on div "8" at bounding box center [17, 124] width 17 height 15
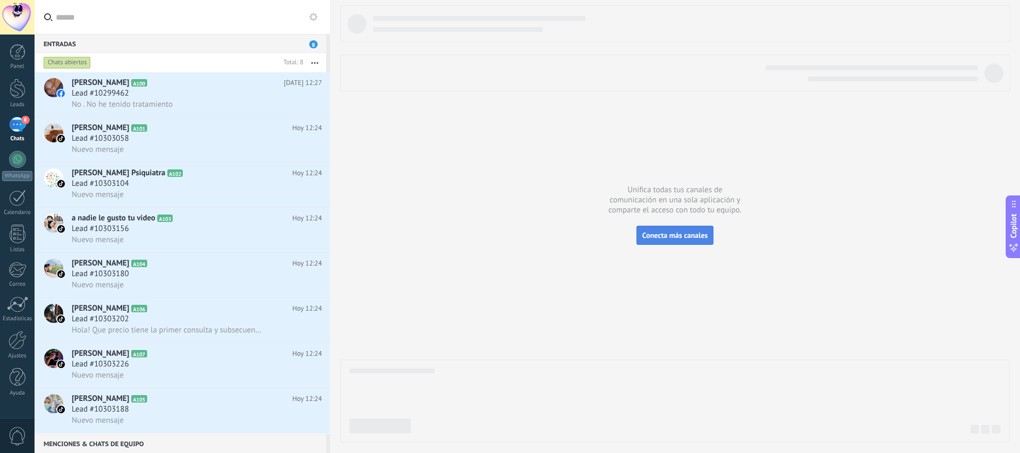
click at [666, 231] on button "Conecta más canales" at bounding box center [675, 235] width 77 height 19
